Goal: Transaction & Acquisition: Book appointment/travel/reservation

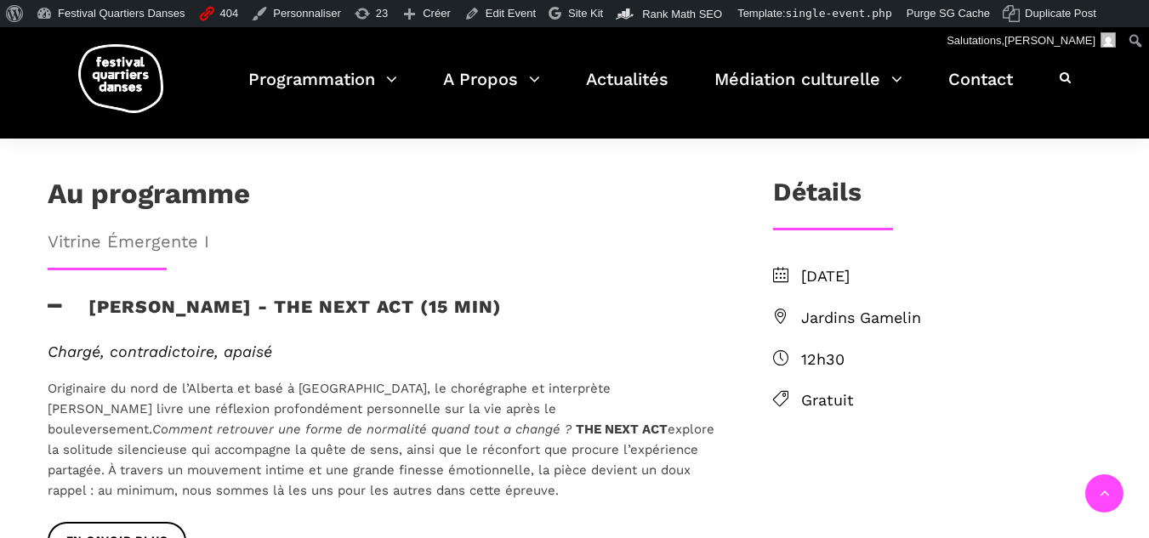
scroll to position [425, 0]
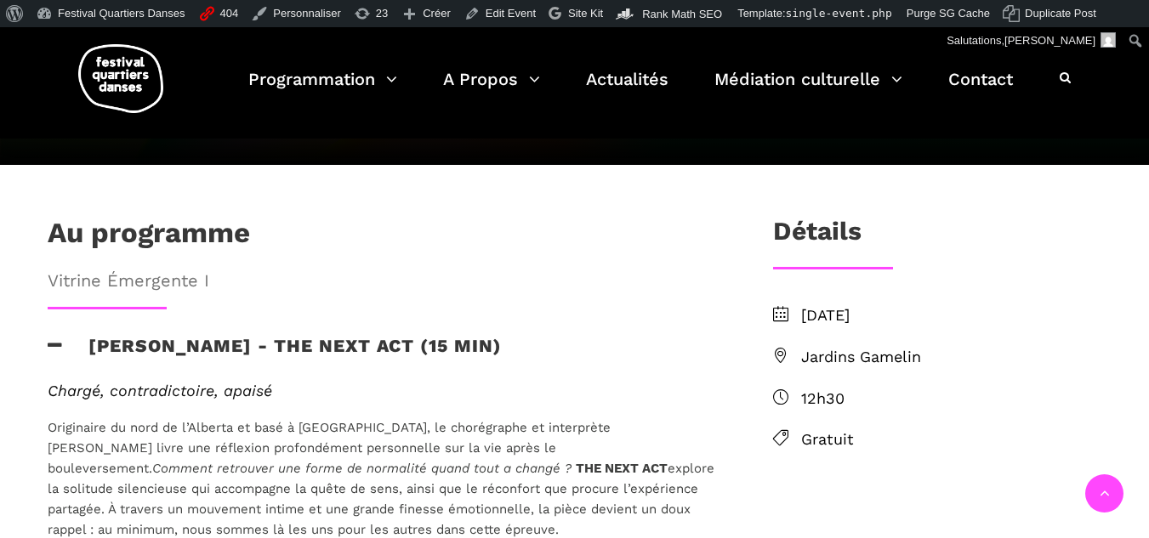
click at [53, 337] on icon at bounding box center [55, 346] width 15 height 18
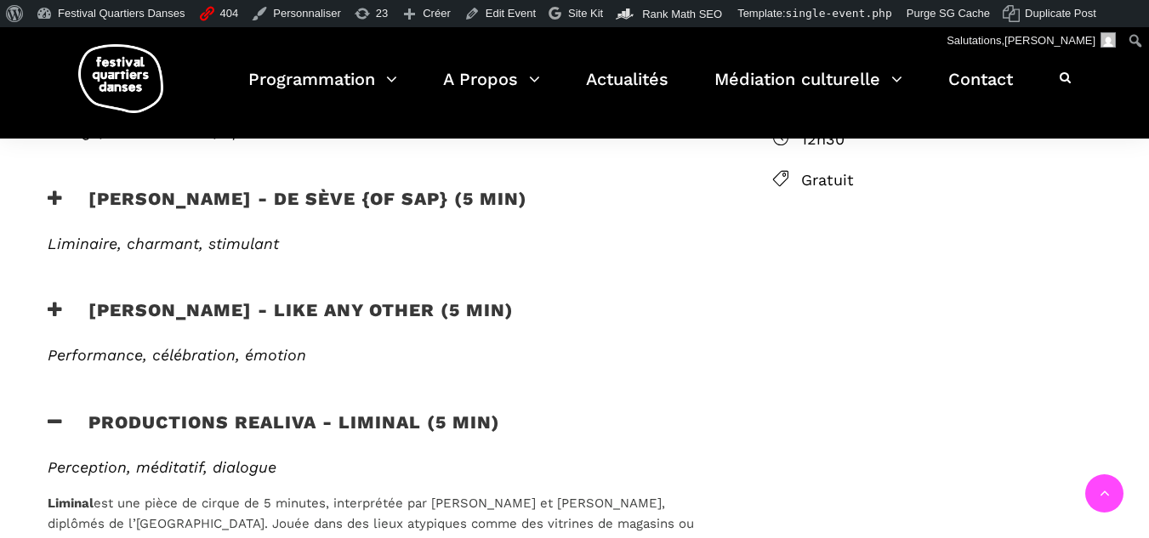
scroll to position [680, 0]
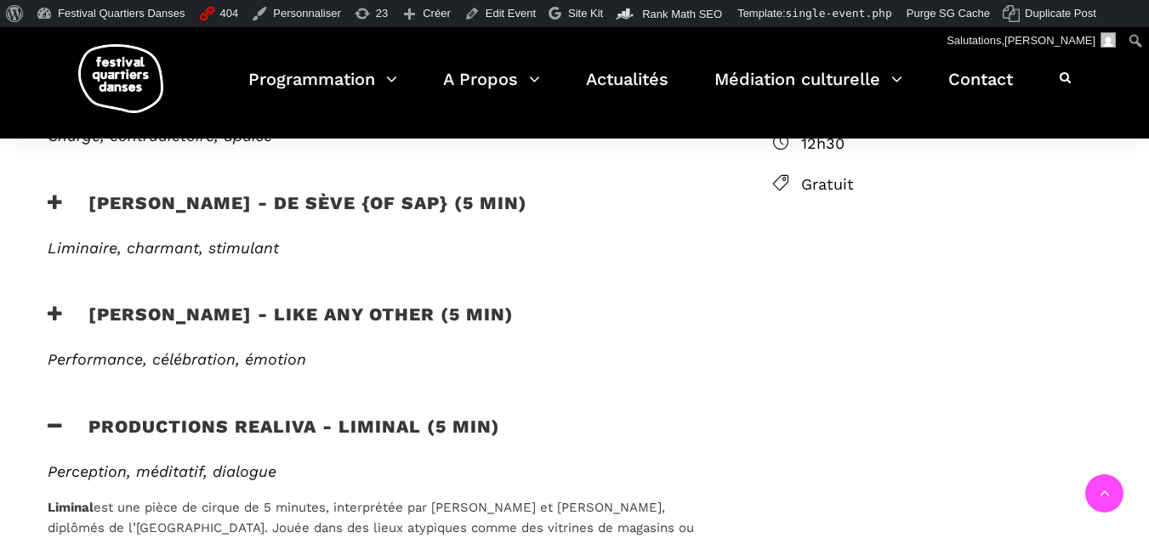
click at [52, 417] on icon at bounding box center [55, 426] width 15 height 18
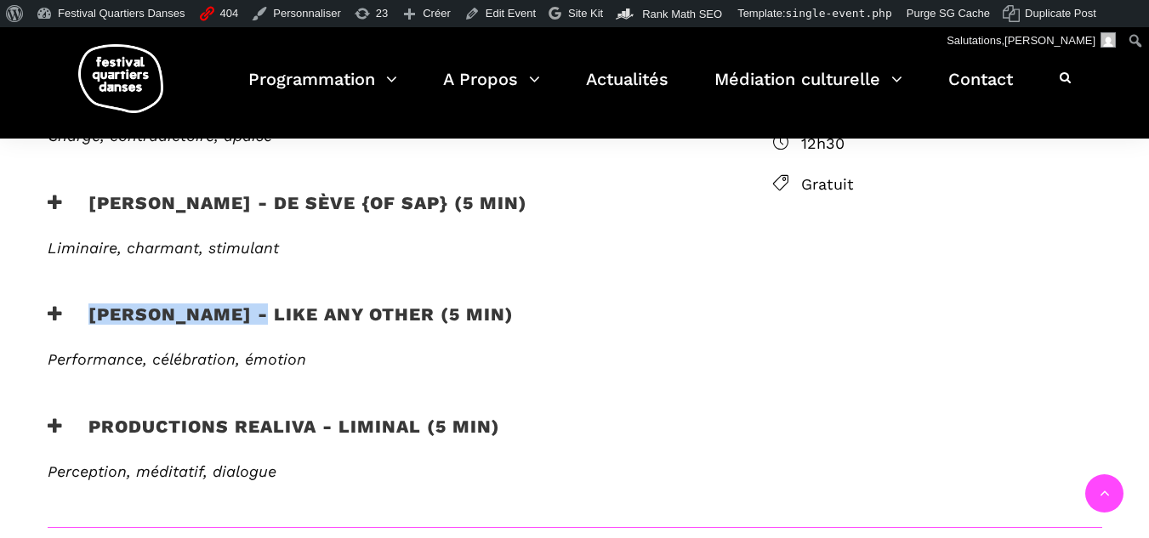
drag, startPoint x: 275, startPoint y: 258, endPoint x: 89, endPoint y: 266, distance: 186.4
click at [89, 304] on h3 "Morgane Guillou - Like any other (5 min)" at bounding box center [281, 325] width 466 height 43
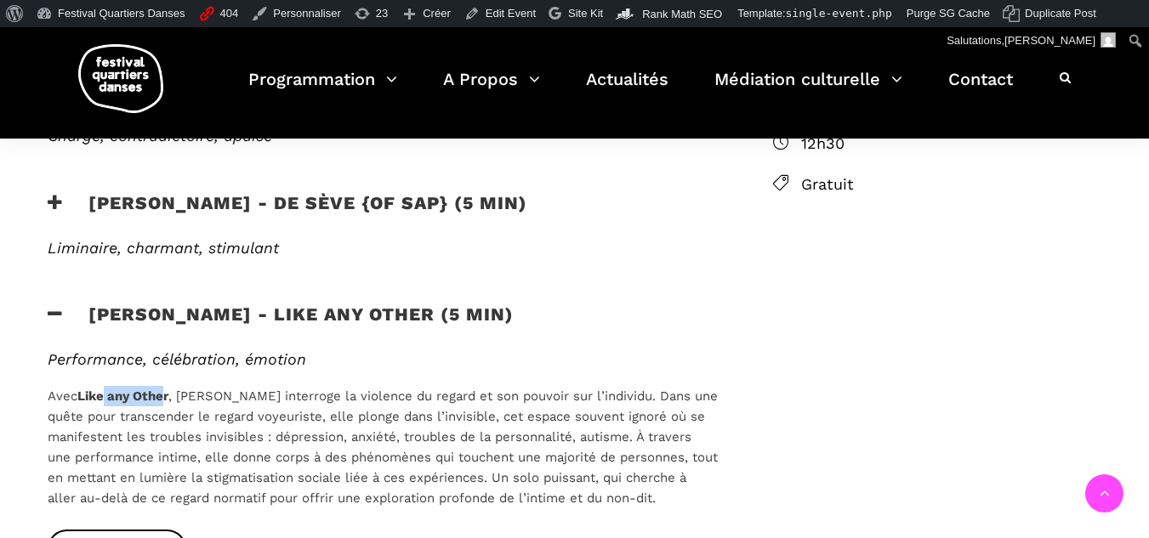
drag, startPoint x: 169, startPoint y: 343, endPoint x: 108, endPoint y: 340, distance: 61.3
click at [108, 389] on strong "Like any Other" at bounding box center [122, 396] width 91 height 15
click at [90, 389] on strong "Like any Other" at bounding box center [122, 396] width 91 height 15
drag, startPoint x: 184, startPoint y: 338, endPoint x: 280, endPoint y: 331, distance: 96.4
click at [280, 386] on p "Avec Like any Other , Morgane Guillou interroge la violence du regard et son po…" at bounding box center [383, 447] width 670 height 122
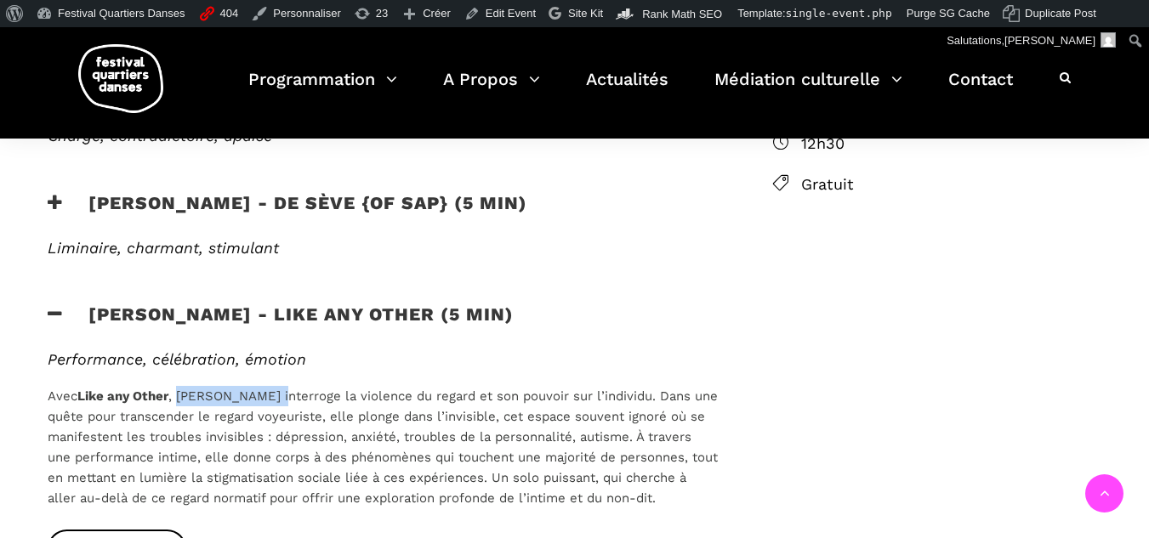
copy span "Morgane Guillou"
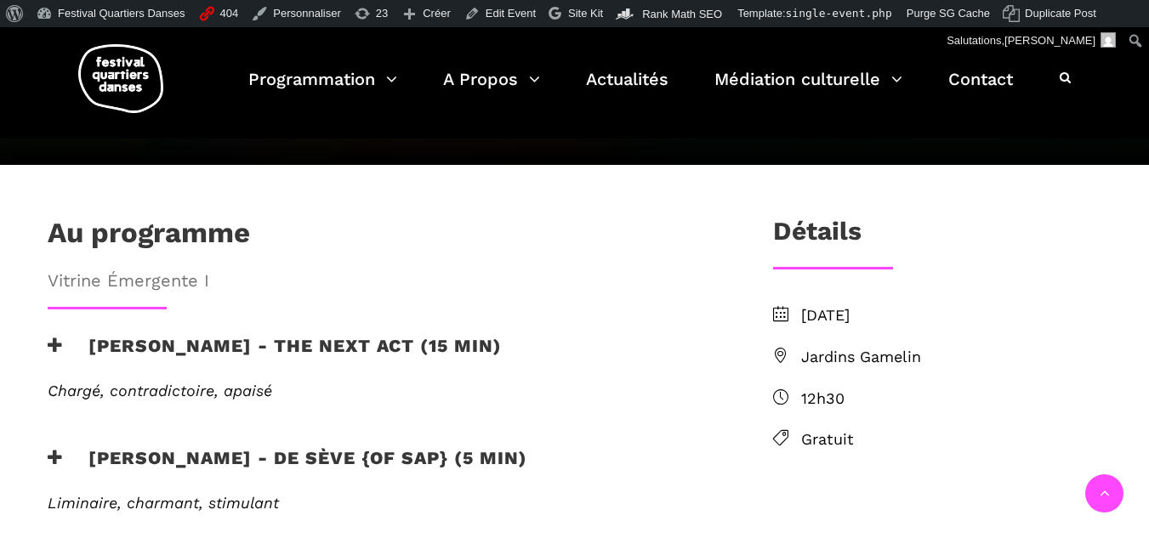
click at [200, 447] on h3 "Lamont - de sève {of sap} (5 min)" at bounding box center [287, 468] width 479 height 43
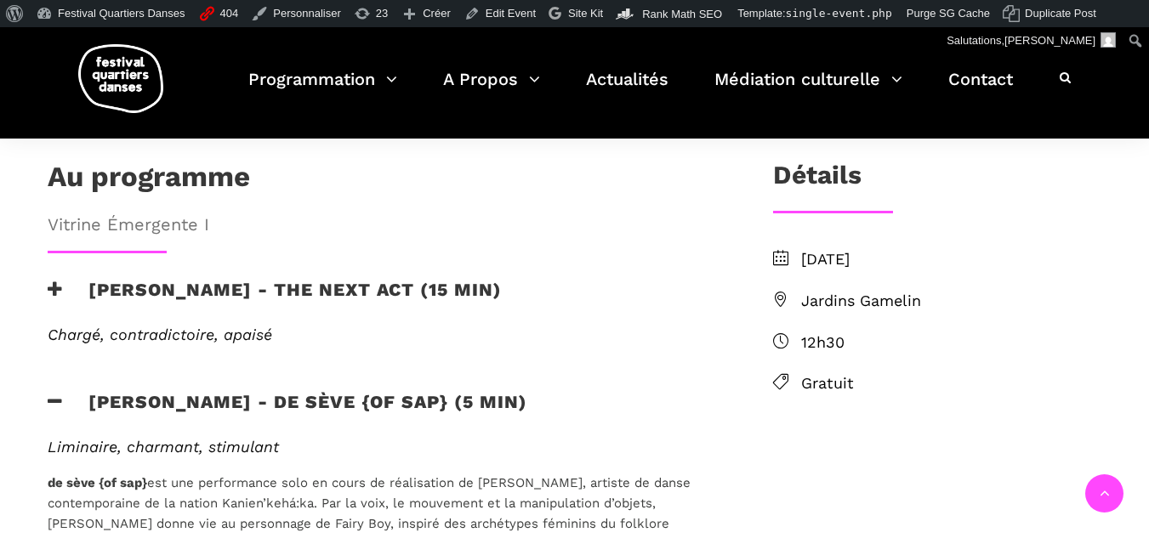
scroll to position [510, 0]
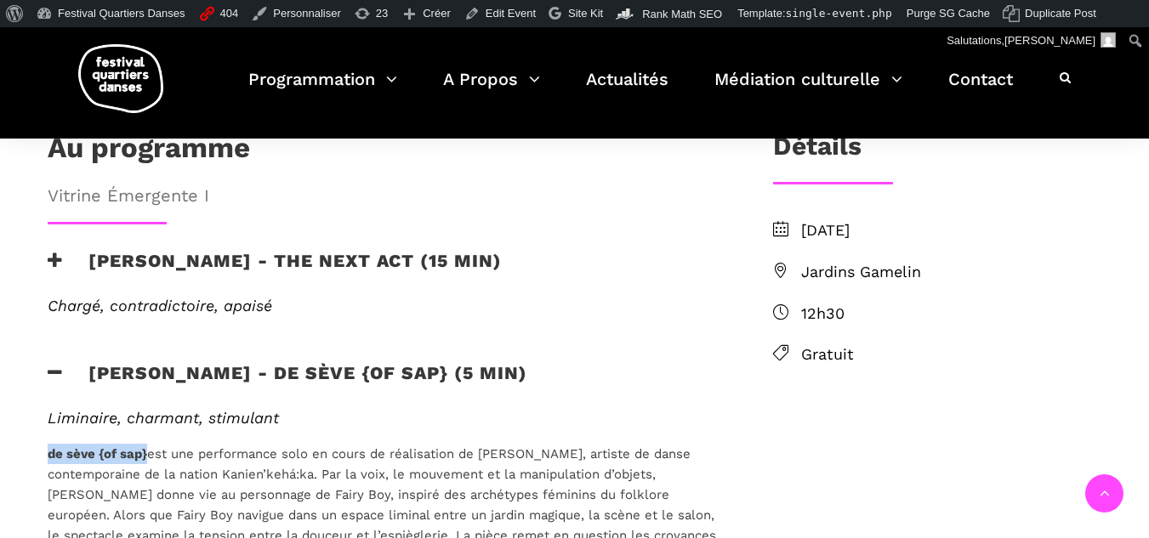
drag, startPoint x: 49, startPoint y: 395, endPoint x: 145, endPoint y: 389, distance: 96.3
click at [145, 444] on p "de sève {of sap} est une performance solo en cours de réalisation de Lamont, ar…" at bounding box center [383, 525] width 670 height 163
copy strong "de sève {of sap}"
click at [200, 362] on h3 "Lamont - de sève {of sap} (5 min)" at bounding box center [287, 383] width 479 height 43
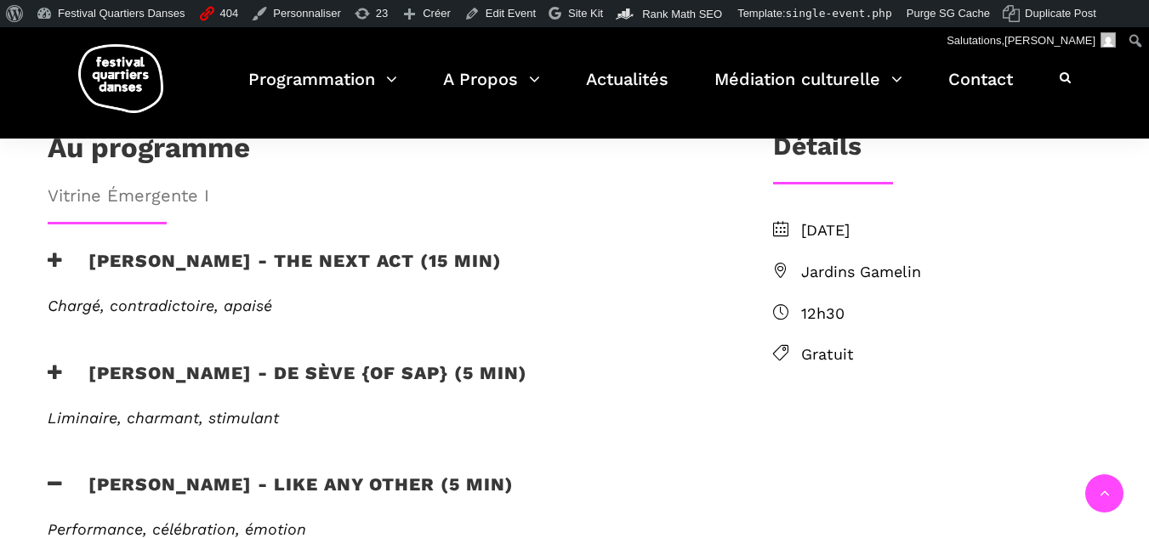
click at [59, 475] on icon at bounding box center [55, 484] width 15 height 18
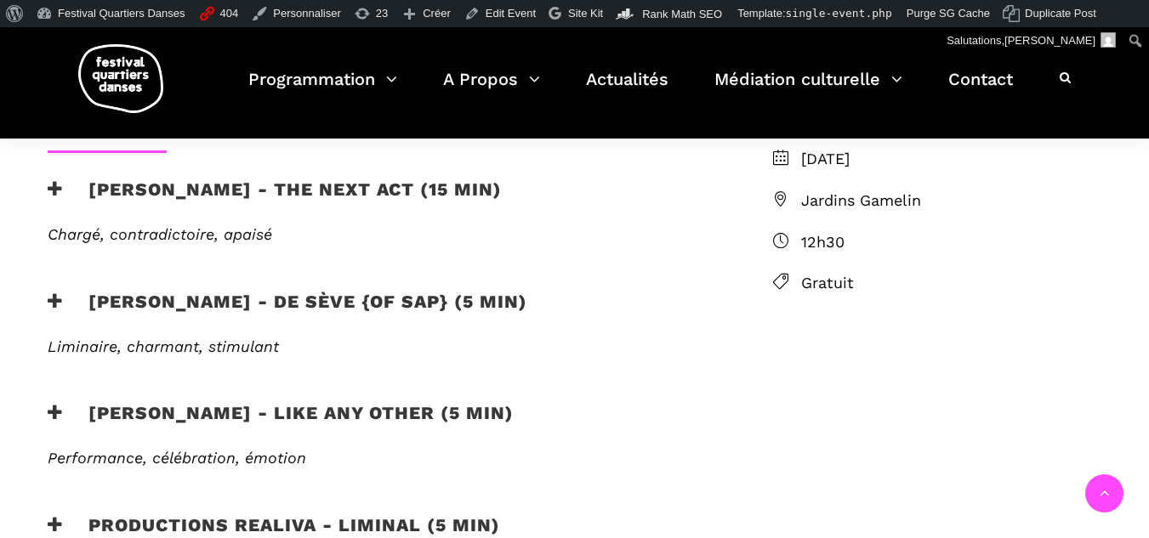
scroll to position [680, 0]
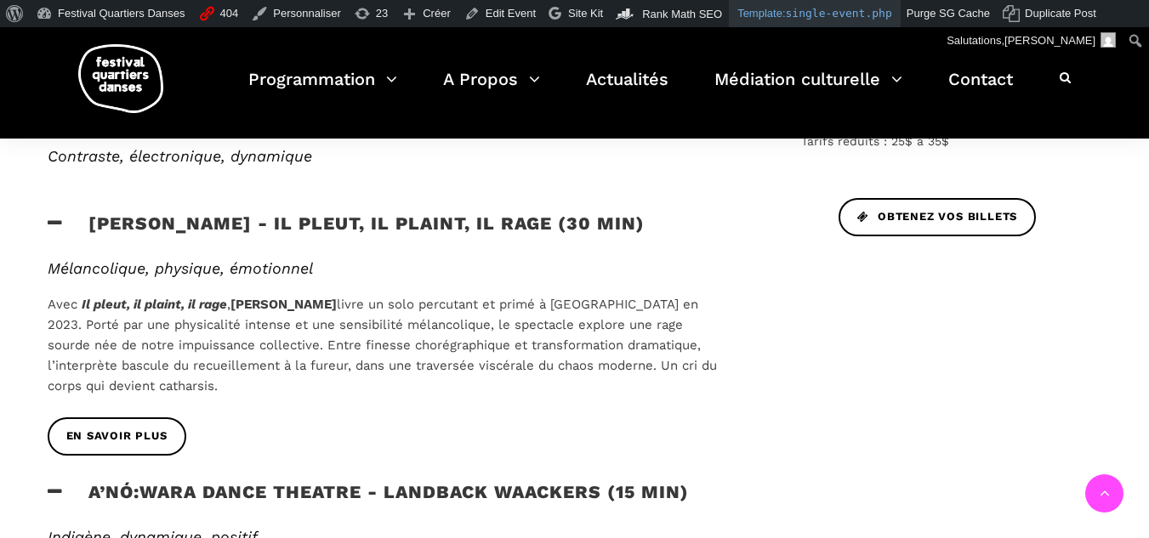
scroll to position [680, 0]
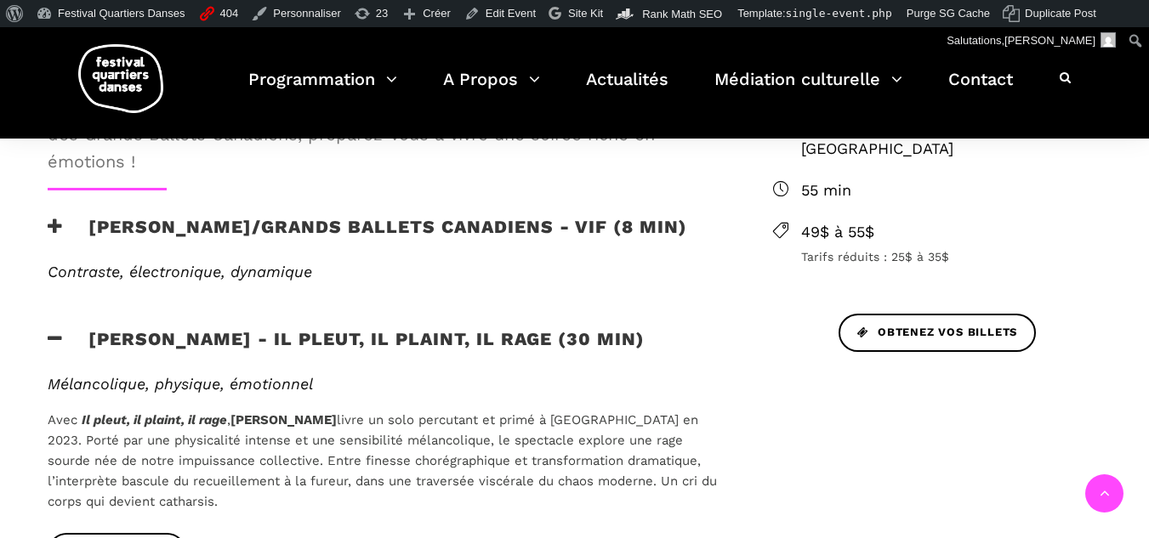
click at [54, 328] on h3 "Charles Brecard - Il pleut, il plaint, il rage (30 min)" at bounding box center [346, 349] width 597 height 43
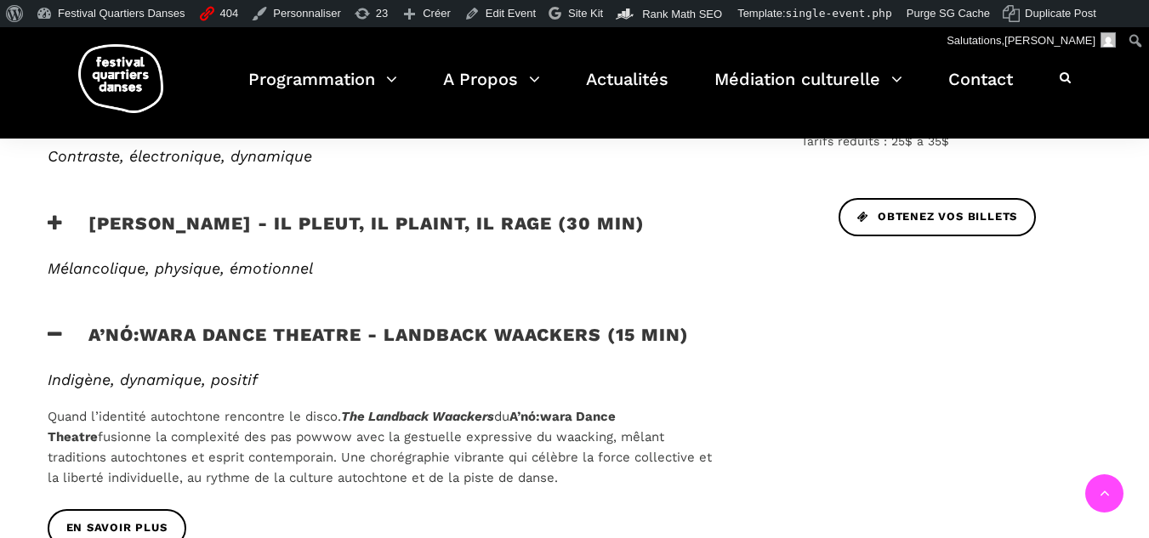
scroll to position [935, 0]
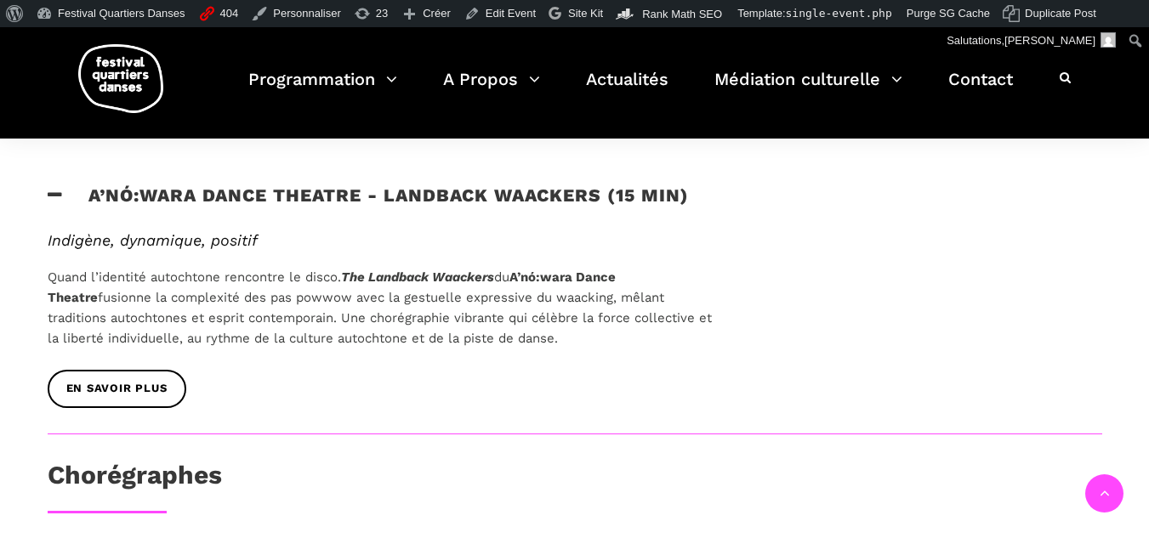
click at [80, 196] on h3 "A’nó:wara Dance Theatre - Landback Waackers (15 min)" at bounding box center [368, 205] width 641 height 43
